Goal: Task Accomplishment & Management: Use online tool/utility

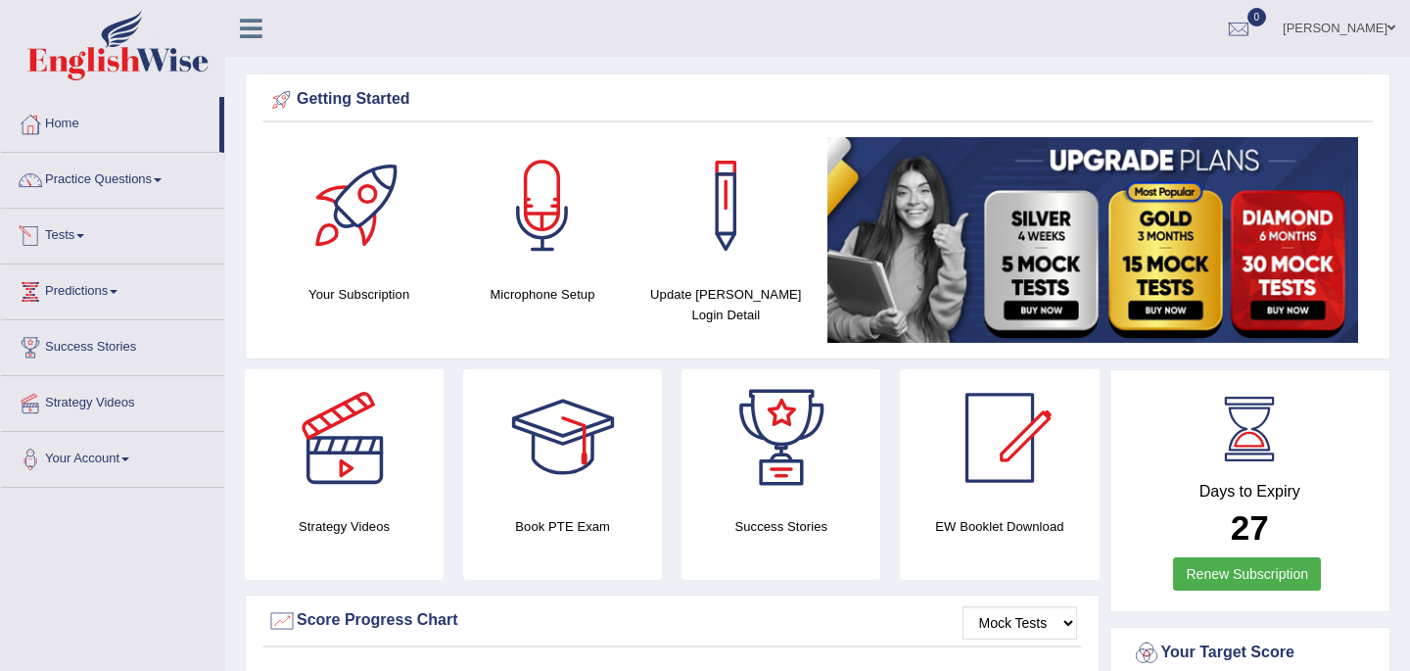
click at [86, 239] on link "Tests" at bounding box center [112, 233] width 223 height 49
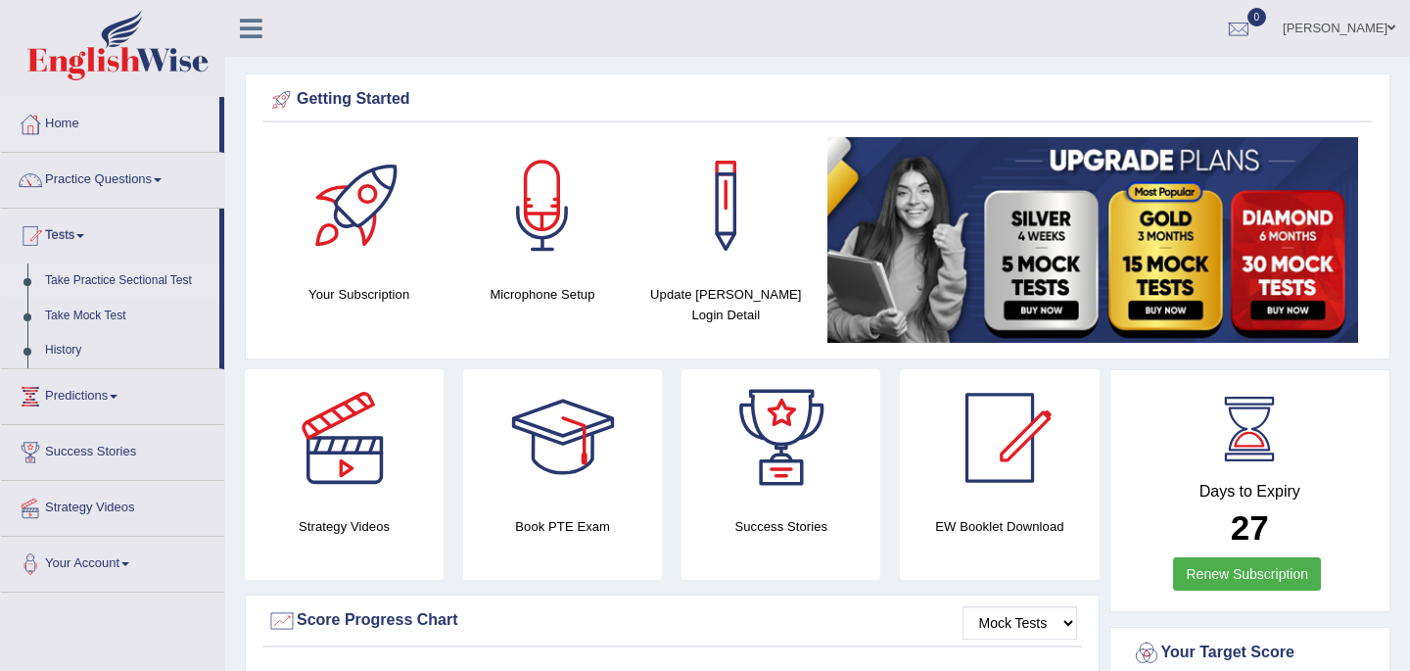
click at [99, 282] on link "Take Practice Sectional Test" at bounding box center [127, 280] width 183 height 35
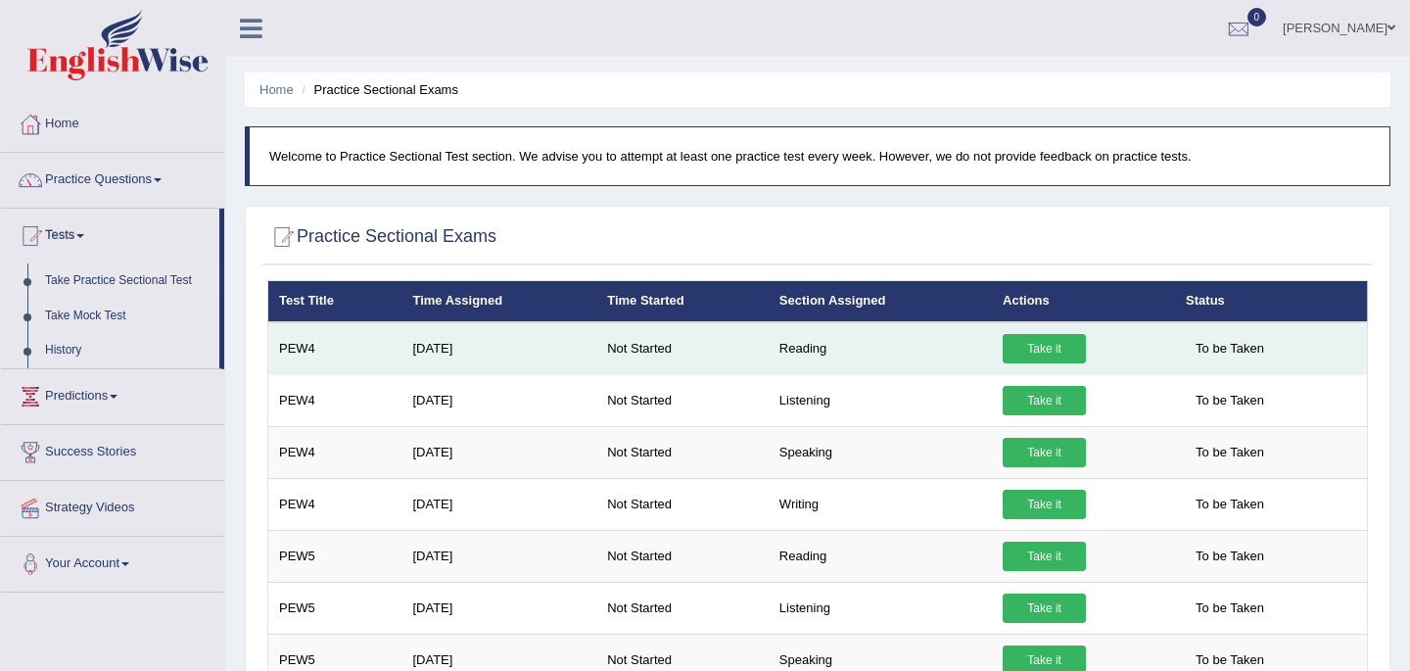
click at [1049, 350] on link "Take it" at bounding box center [1044, 348] width 83 height 29
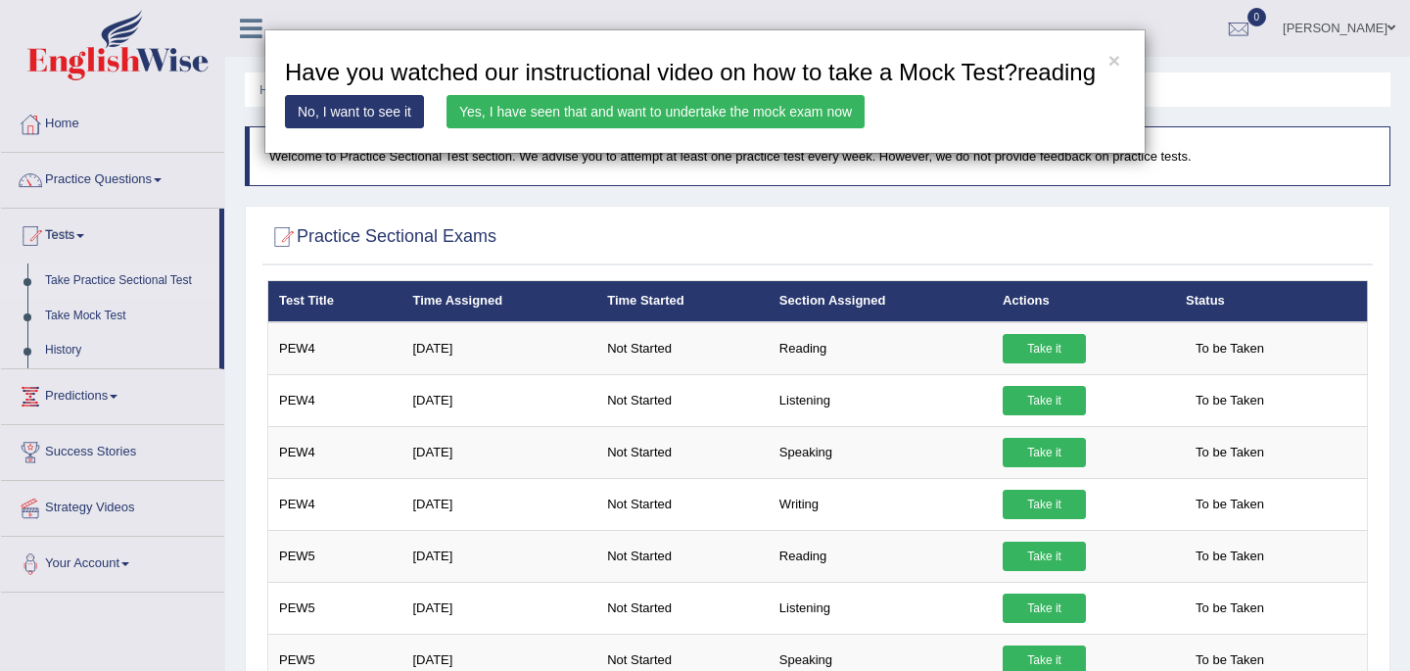
click at [778, 128] on link "Yes, I have seen that and want to undertake the mock exam now" at bounding box center [656, 111] width 418 height 33
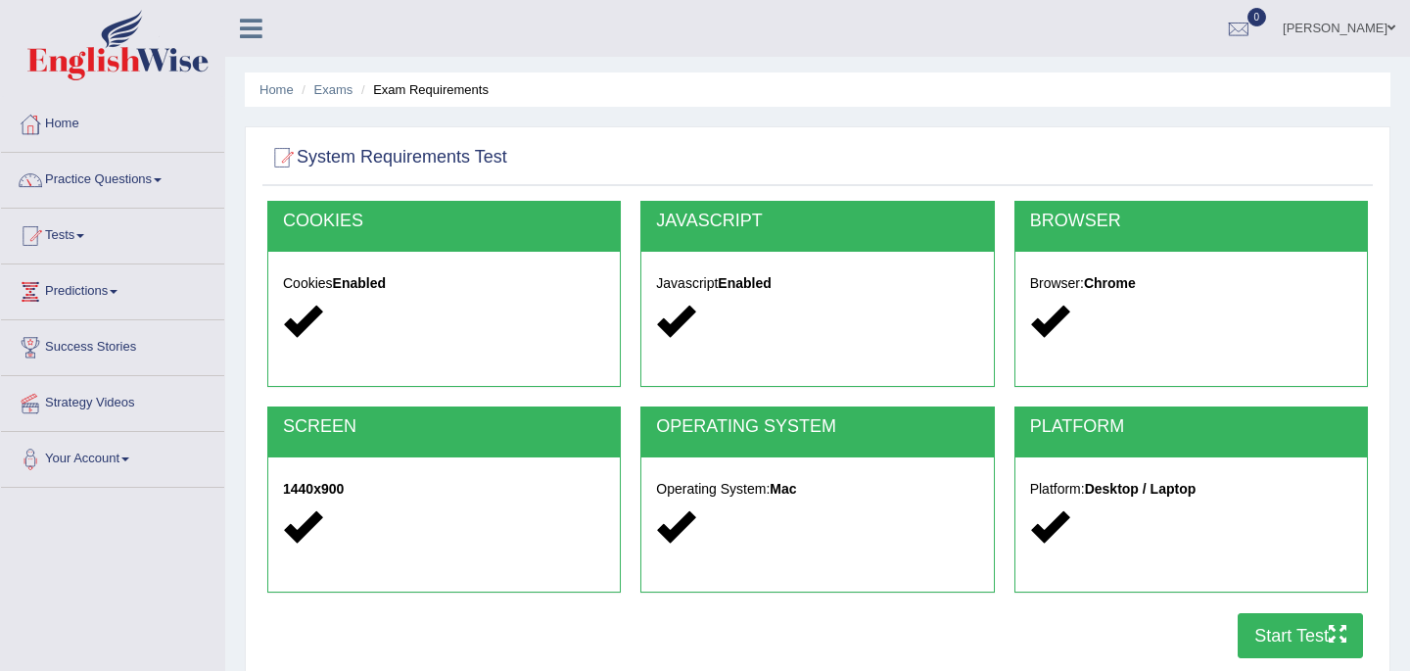
click at [1296, 648] on button "Start Test" at bounding box center [1300, 635] width 125 height 45
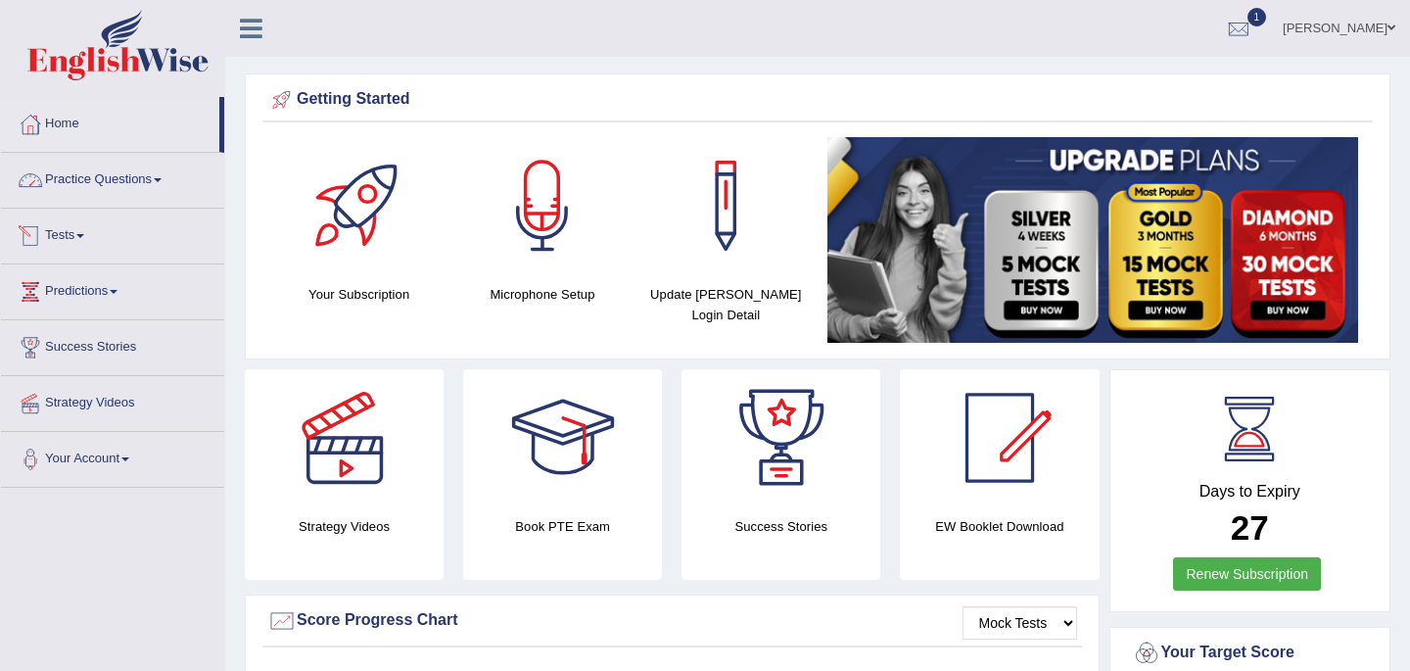
click at [75, 234] on link "Tests" at bounding box center [112, 233] width 223 height 49
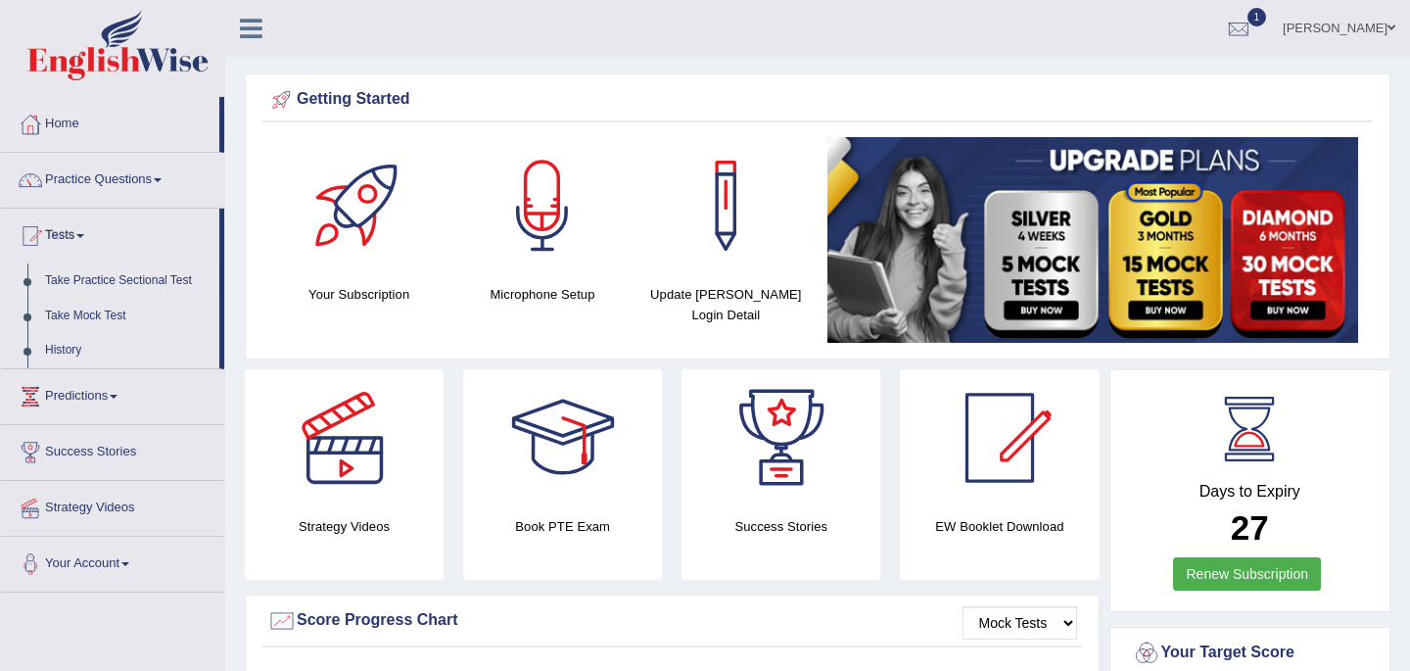
click at [81, 280] on link "Take Practice Sectional Test" at bounding box center [127, 280] width 183 height 35
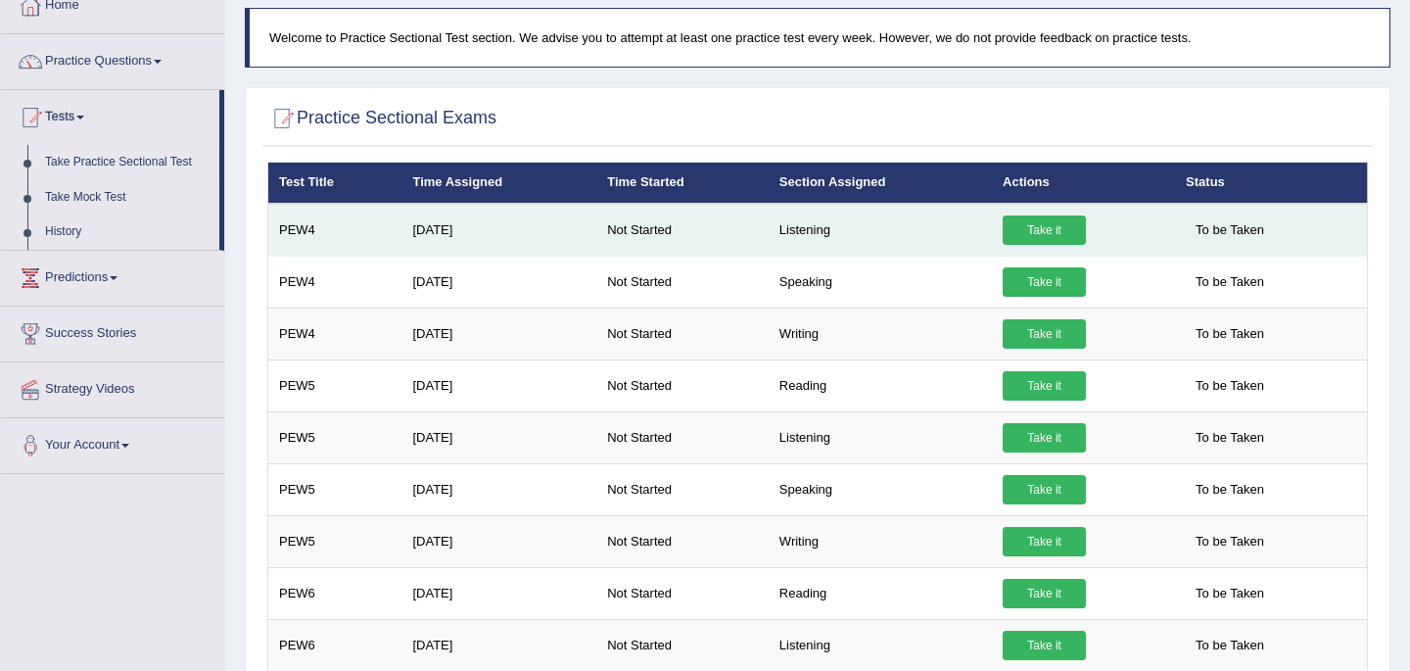
scroll to position [40, 0]
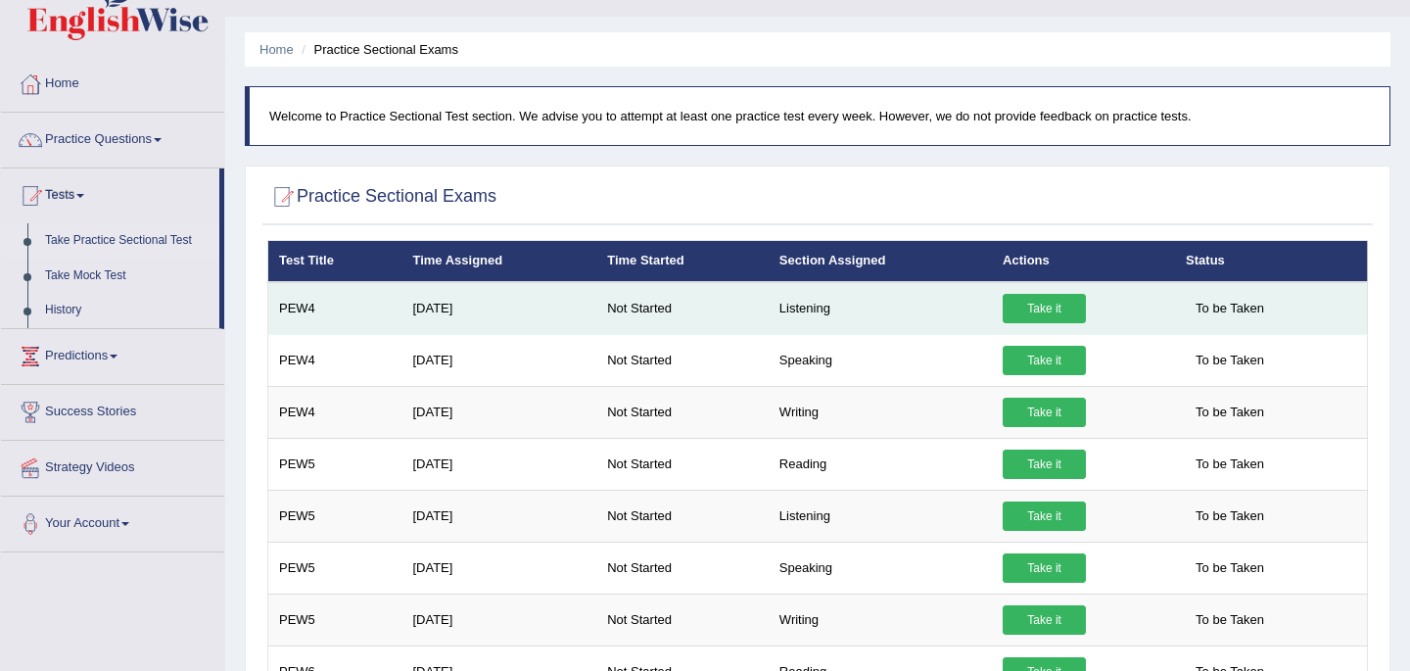
click at [1043, 307] on link "Take it" at bounding box center [1044, 308] width 83 height 29
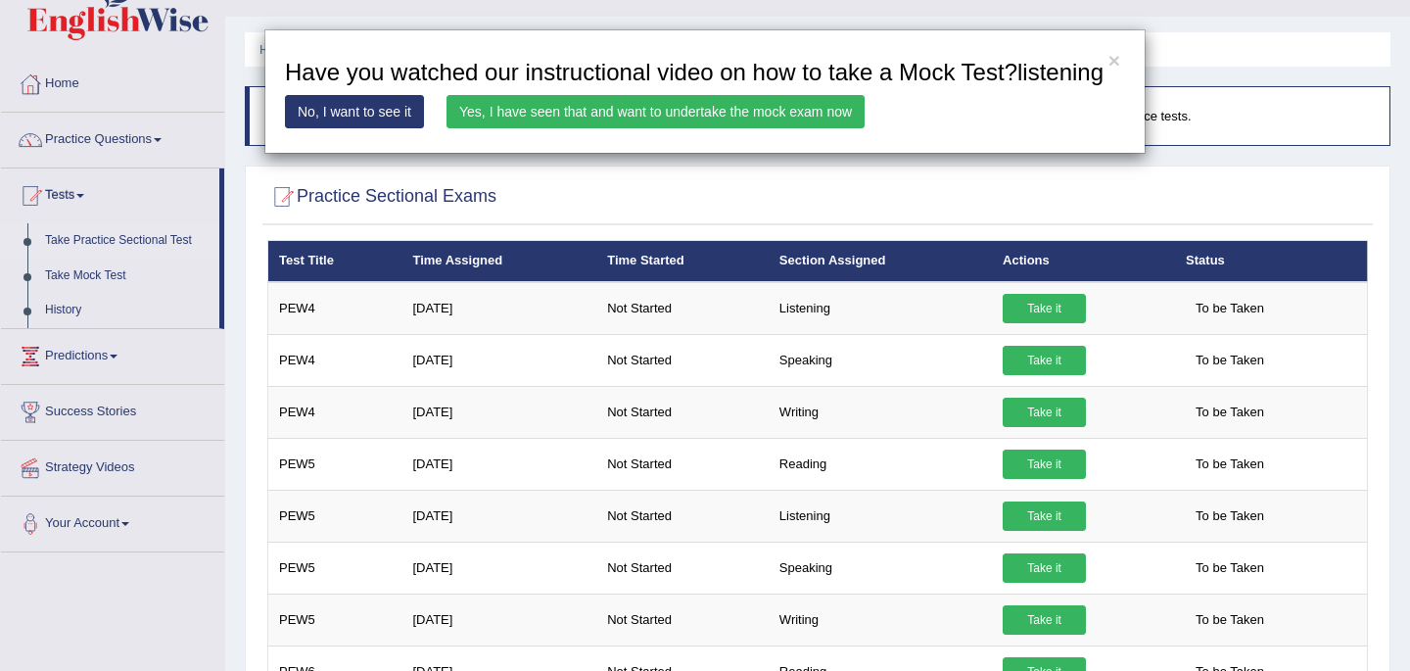
click at [715, 128] on link "Yes, I have seen that and want to undertake the mock exam now" at bounding box center [656, 111] width 418 height 33
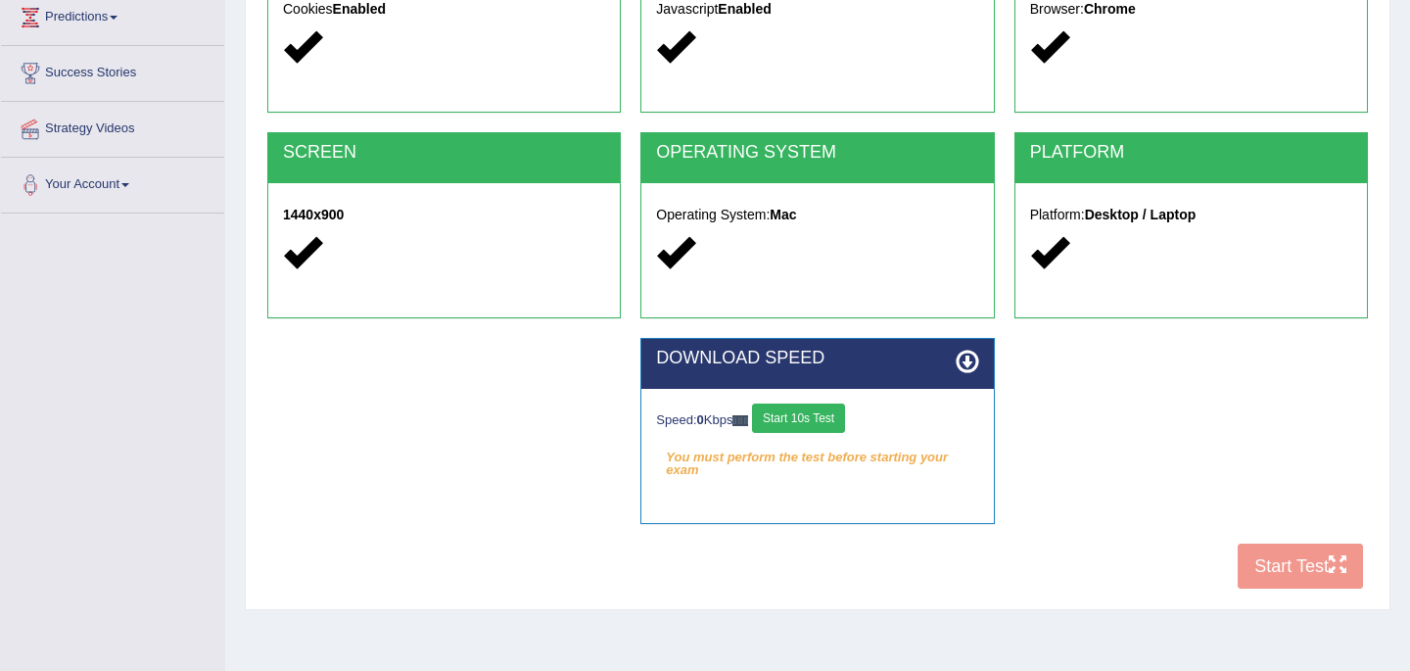
scroll to position [313, 0]
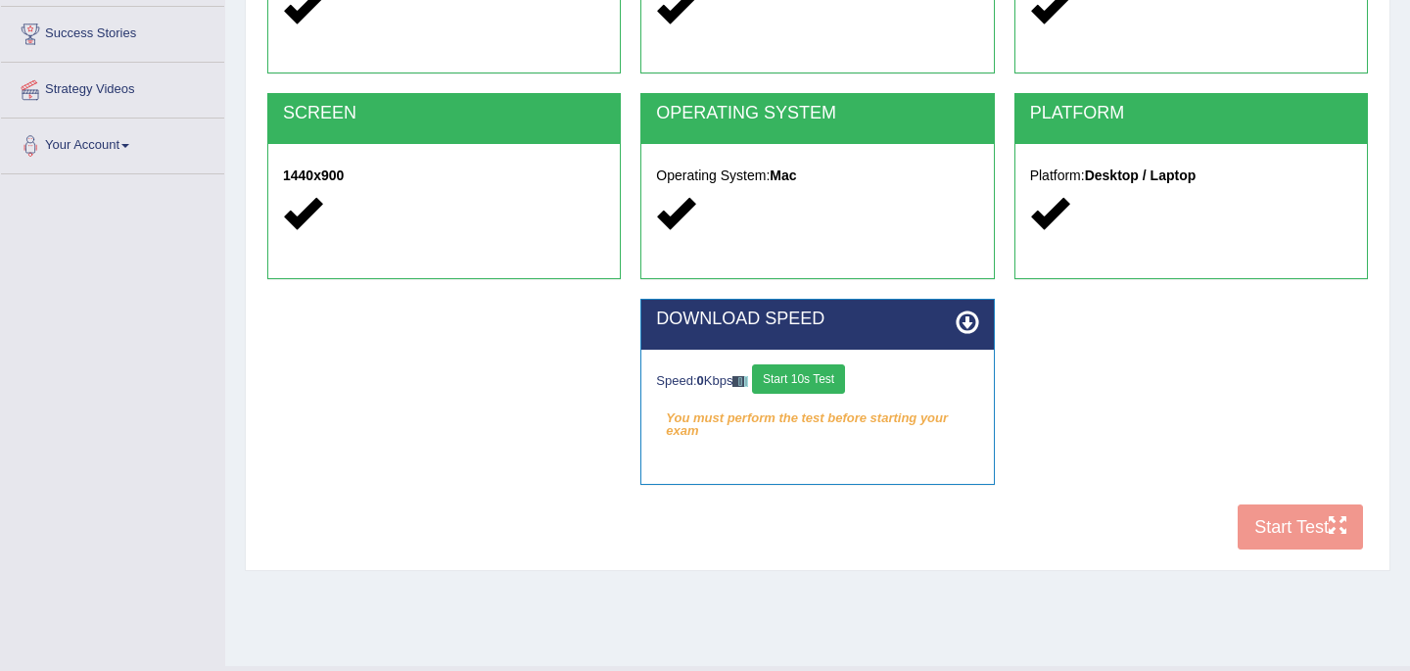
click at [793, 379] on button "Start 10s Test" at bounding box center [798, 378] width 93 height 29
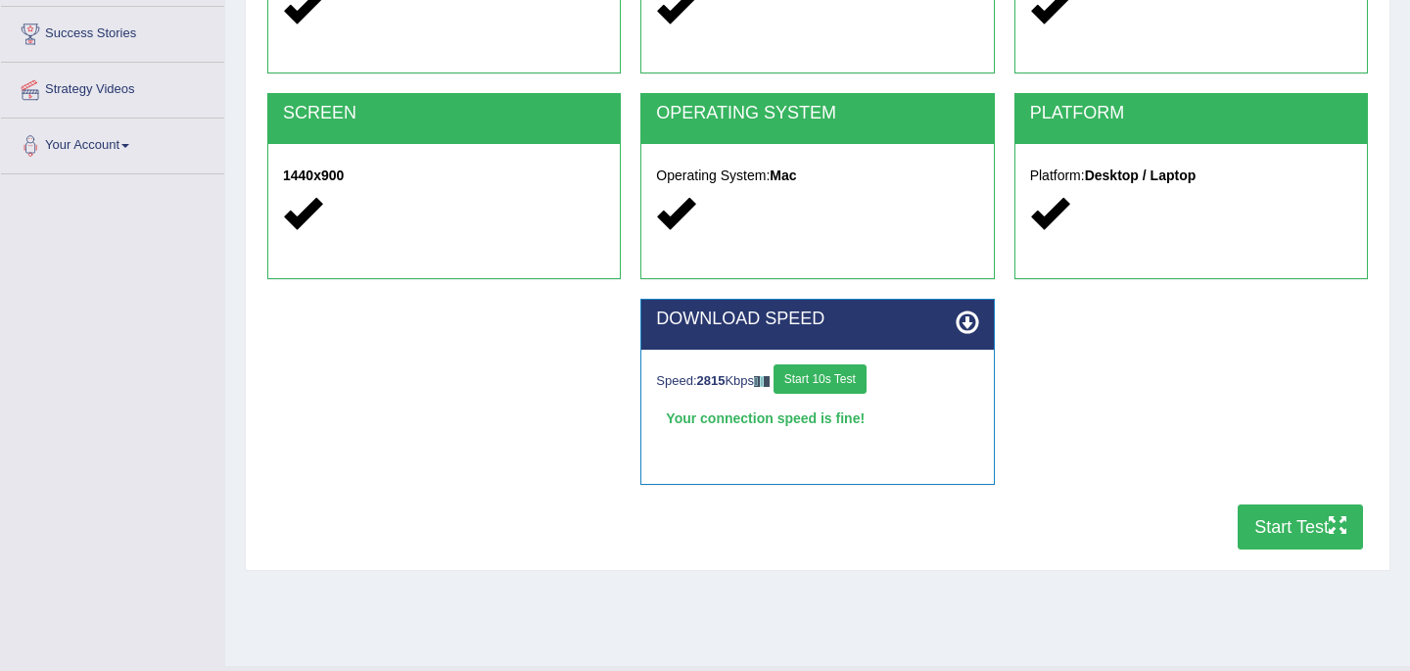
click at [1286, 531] on button "Start Test" at bounding box center [1300, 526] width 125 height 45
